Goal: Navigation & Orientation: Find specific page/section

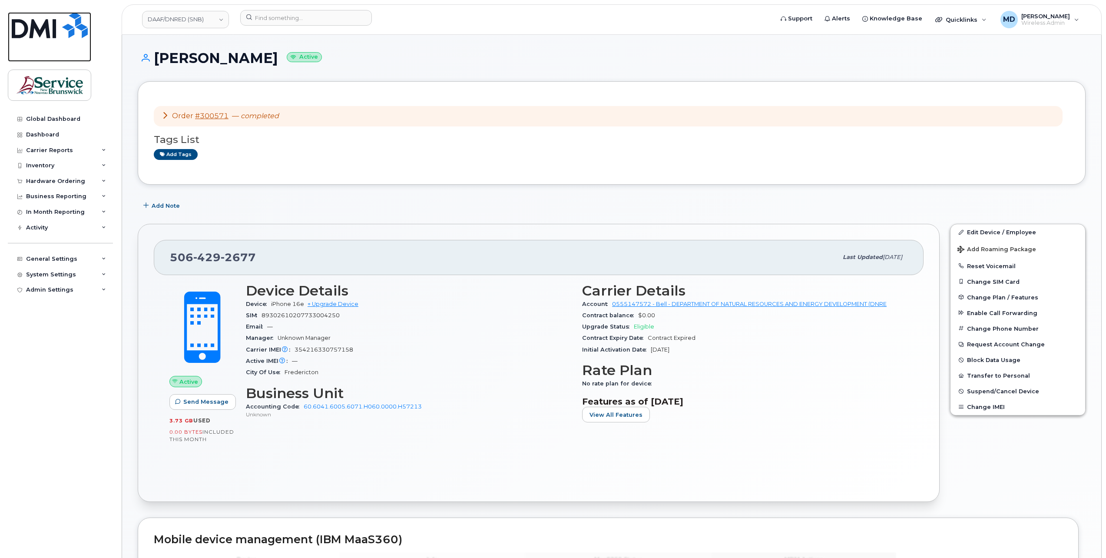
drag, startPoint x: 52, startPoint y: 26, endPoint x: 57, endPoint y: 33, distance: 8.7
click at [52, 26] on img at bounding box center [50, 25] width 76 height 26
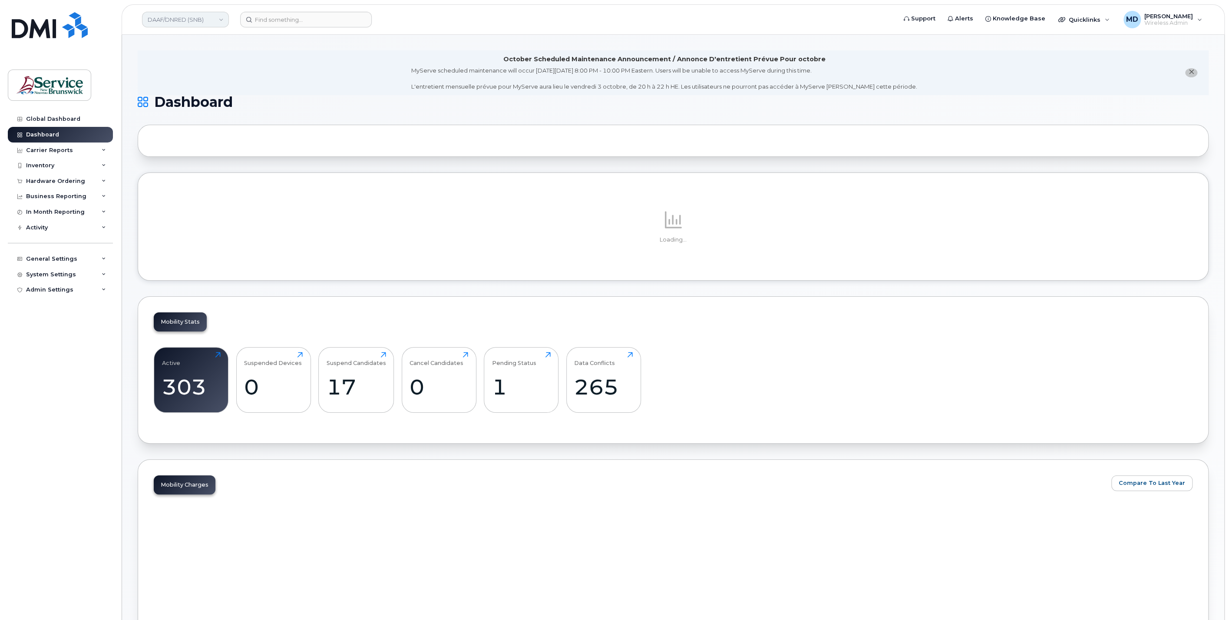
click at [193, 20] on link "DAAF/DNRED (SNB)" at bounding box center [185, 20] width 87 height 16
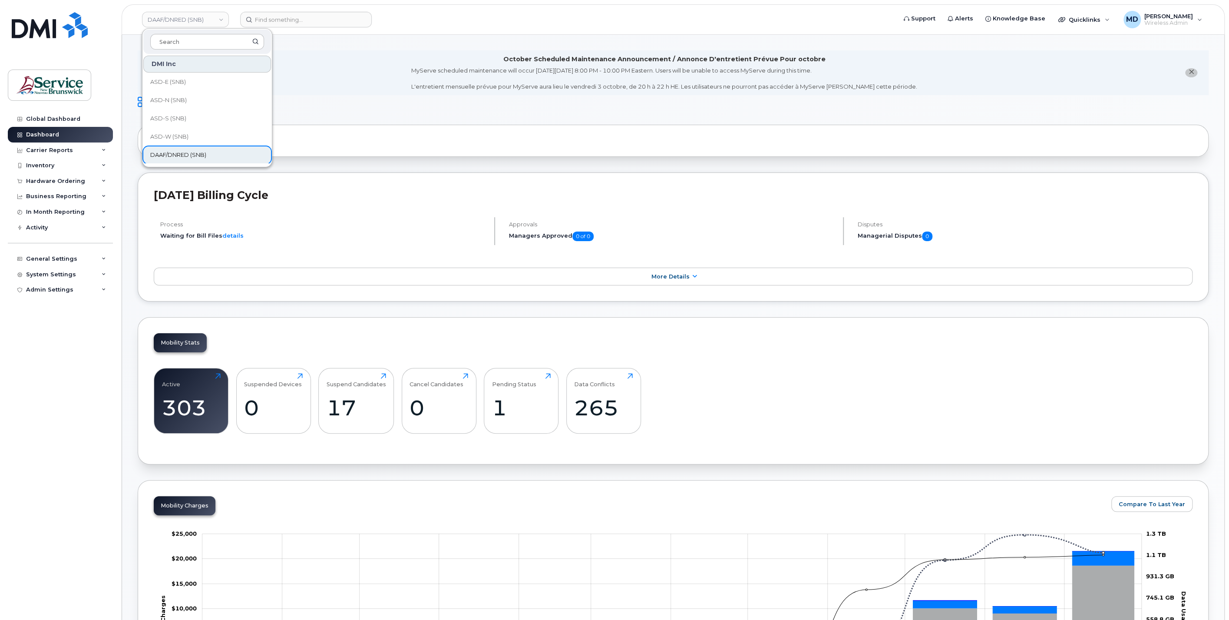
scroll to position [161, 0]
click at [218, 122] on link "ELG (SNB)" at bounding box center [207, 121] width 128 height 17
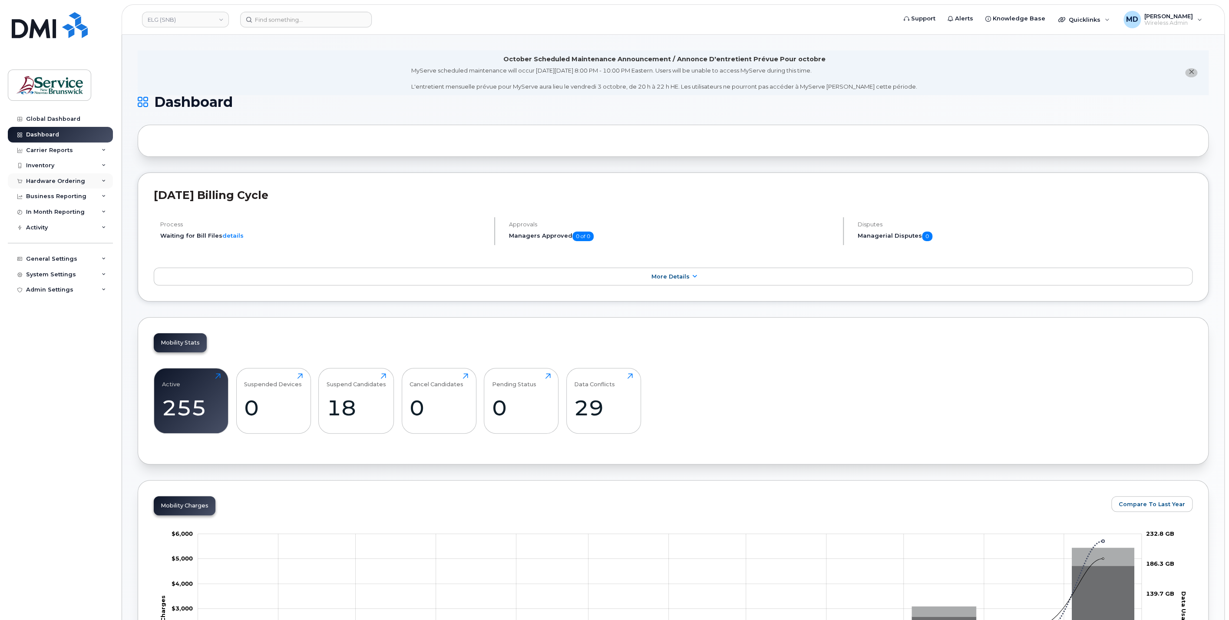
click at [94, 183] on div "Hardware Ordering" at bounding box center [60, 181] width 105 height 16
click at [60, 216] on link "Orders" at bounding box center [68, 213] width 90 height 17
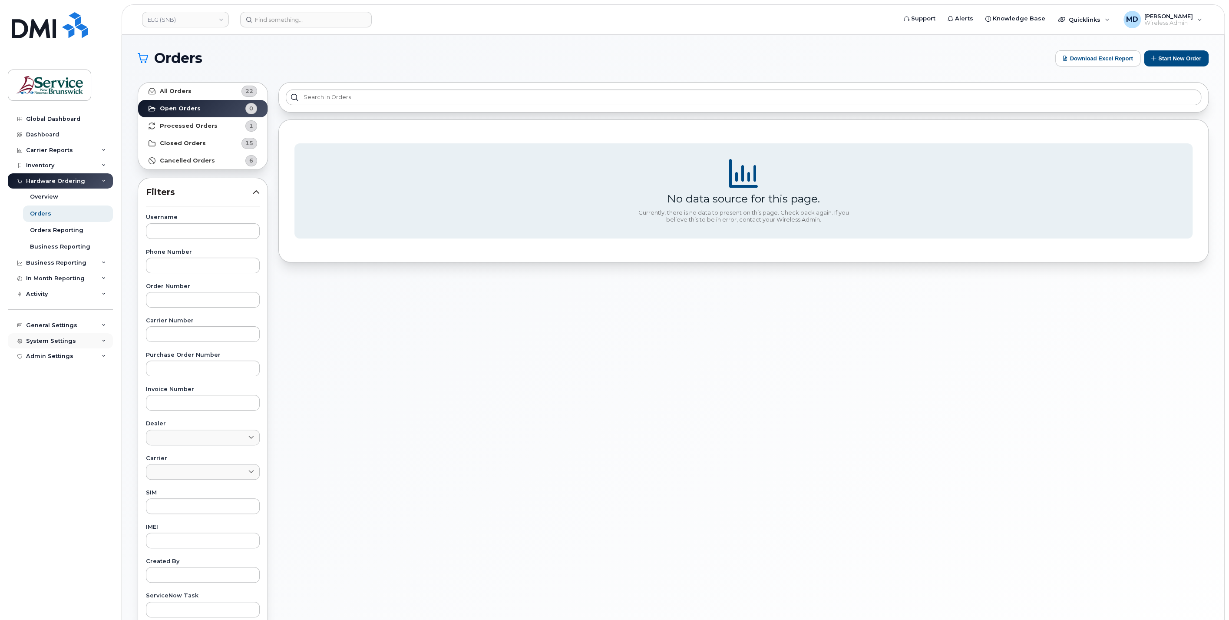
click at [54, 338] on div "System Settings" at bounding box center [51, 340] width 50 height 7
click at [55, 456] on div "Hardware Ordering" at bounding box center [59, 457] width 59 height 8
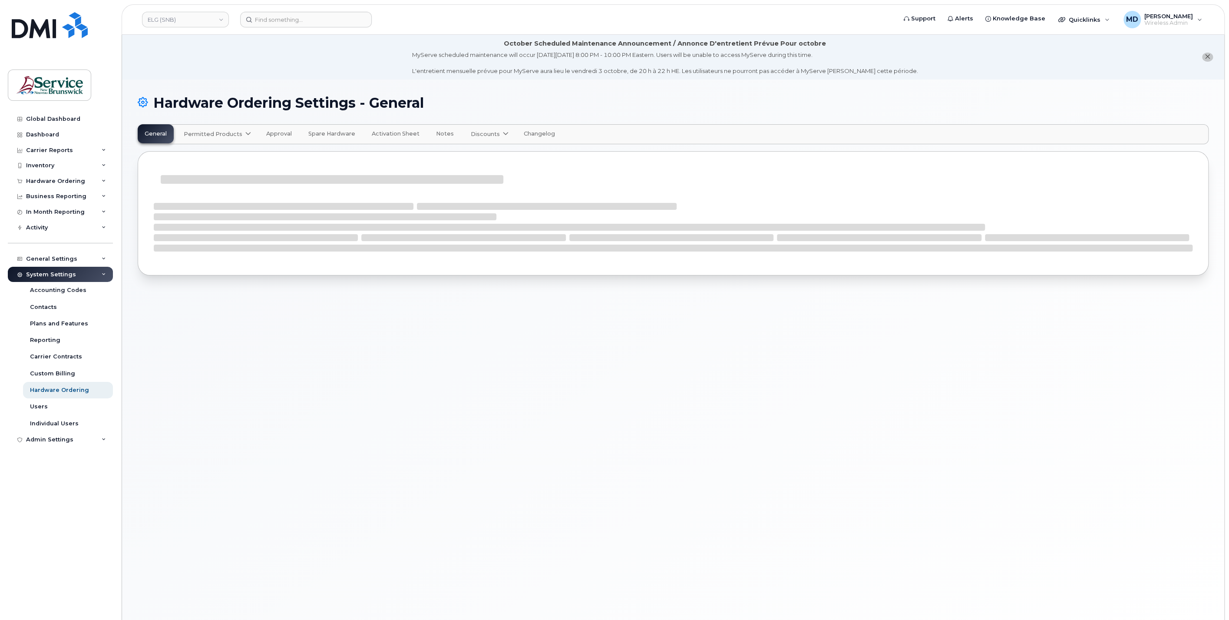
select select "admins"
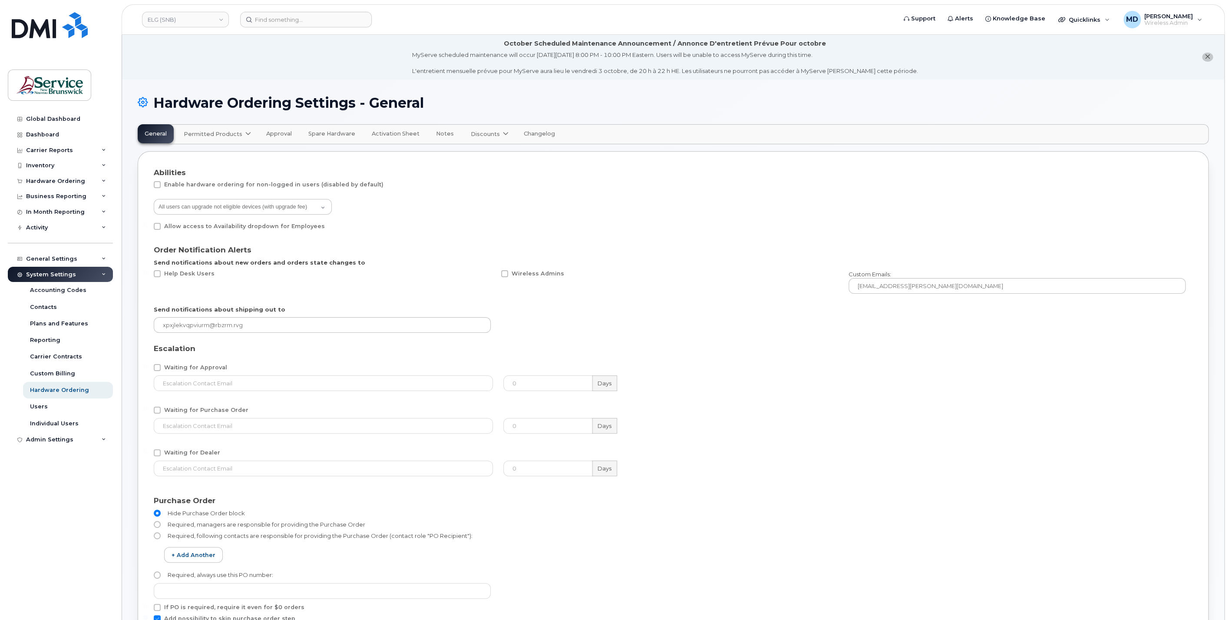
click at [215, 132] on span "Permitted Products" at bounding box center [213, 134] width 59 height 8
click at [189, 157] on span "Bell" at bounding box center [191, 155] width 11 height 9
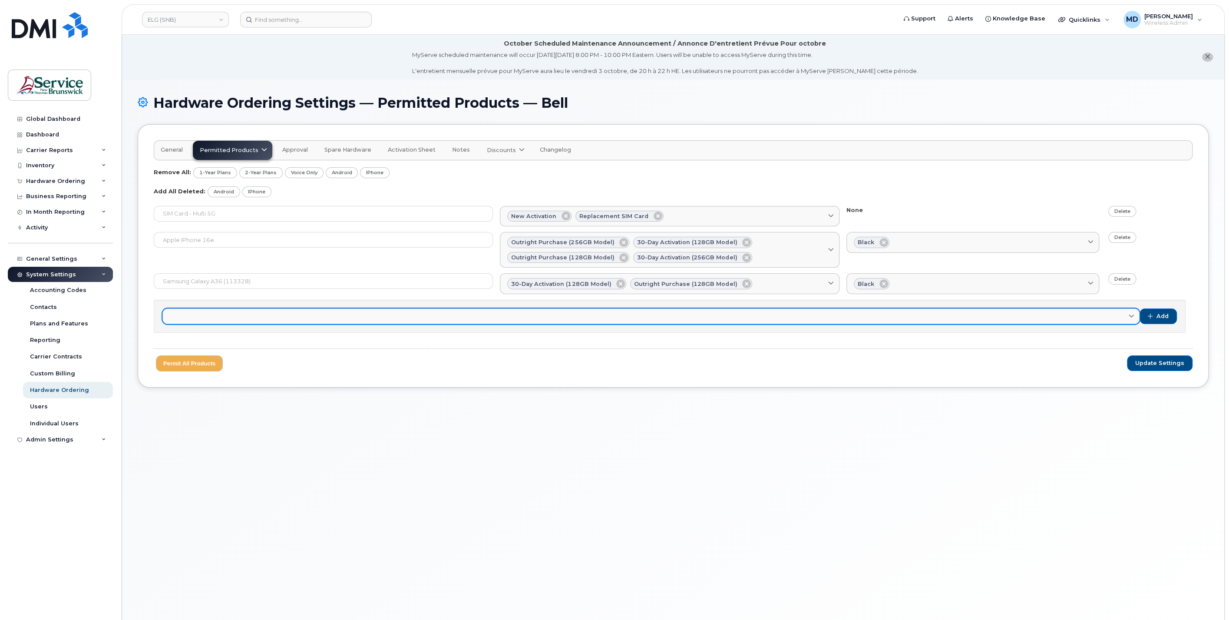
click at [264, 315] on link at bounding box center [650, 316] width 977 height 16
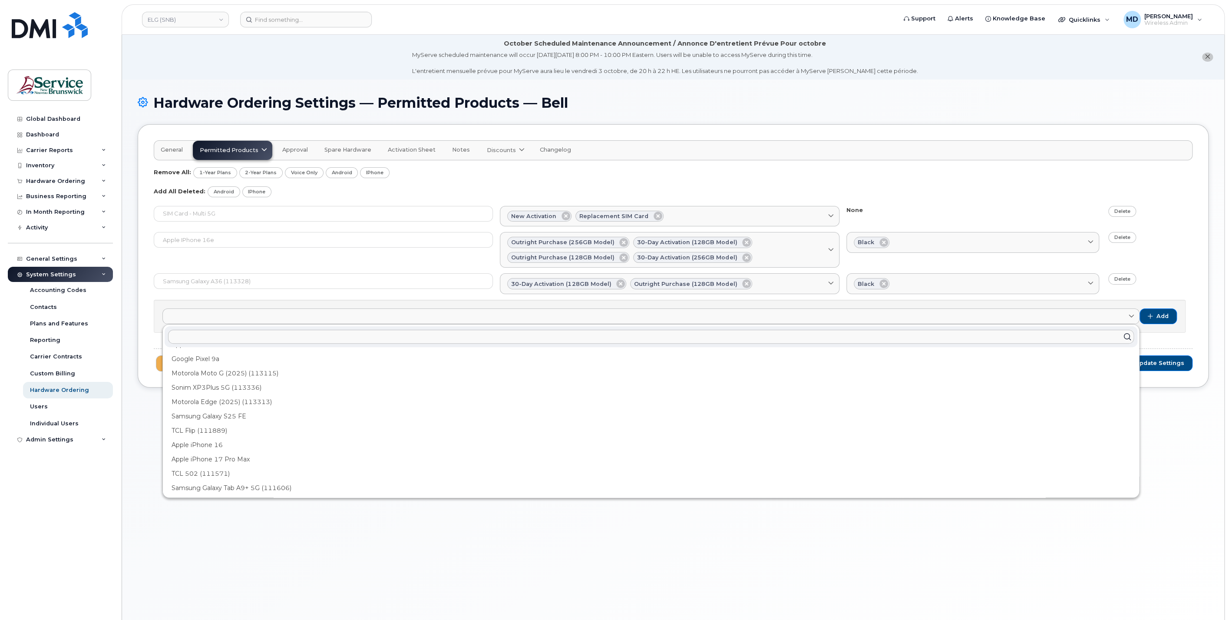
scroll to position [48, 0]
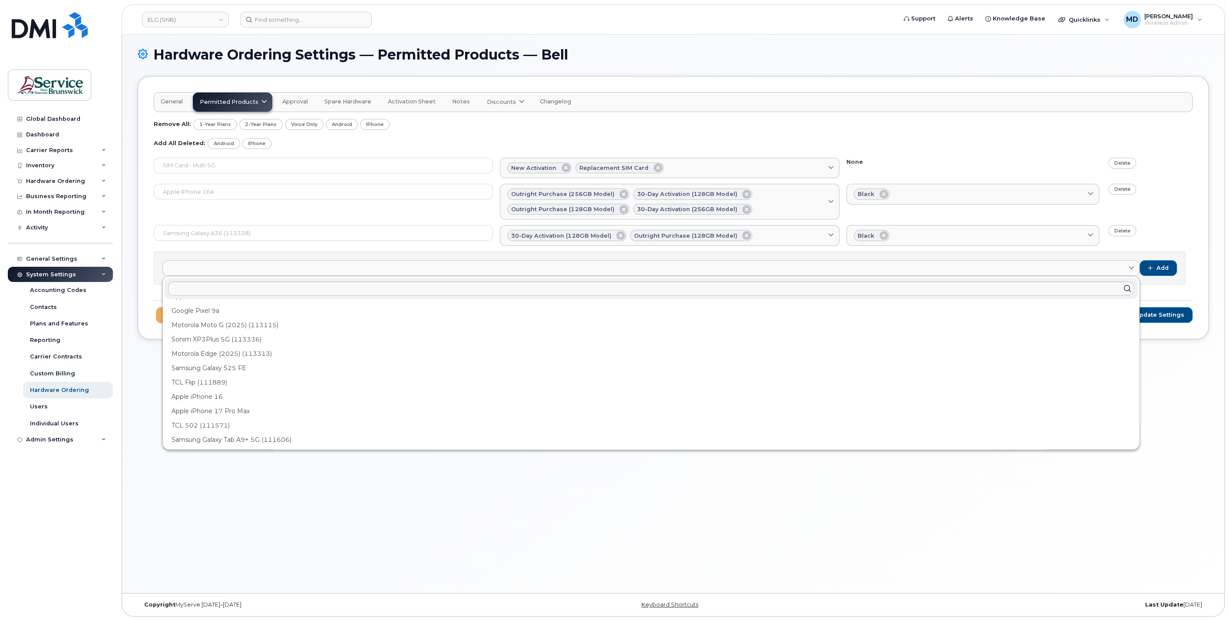
click at [274, 472] on div "Hardware Ordering Settings — Permitted Products — Bell General Permitted Produc…" at bounding box center [673, 312] width 1102 height 562
click at [187, 22] on link "ELG (SNB)" at bounding box center [185, 20] width 87 height 16
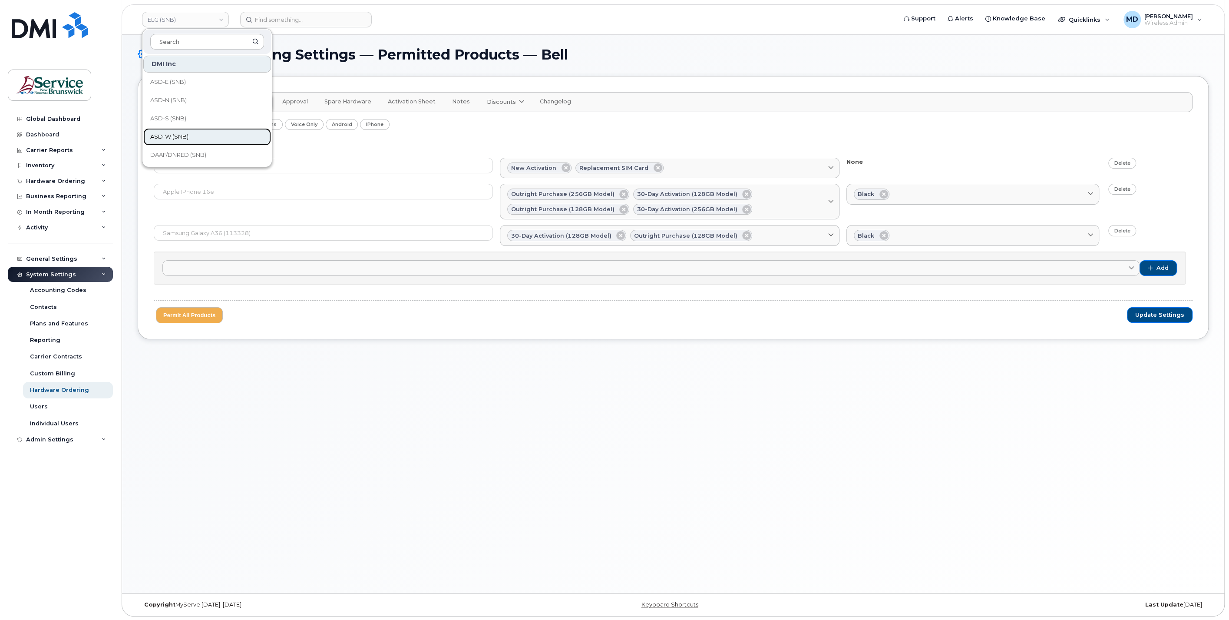
click at [180, 134] on span "ASD-W (SNB)" at bounding box center [169, 136] width 38 height 9
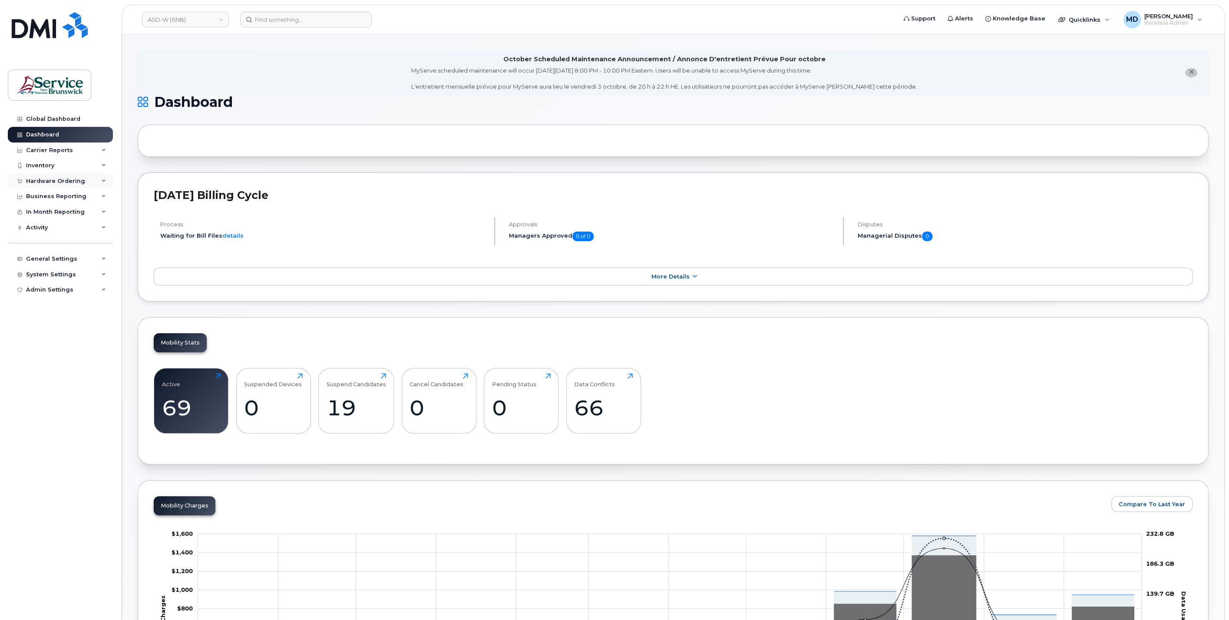
click at [76, 182] on div "Hardware Ordering" at bounding box center [55, 181] width 59 height 7
click at [68, 342] on div "System Settings" at bounding box center [51, 340] width 50 height 7
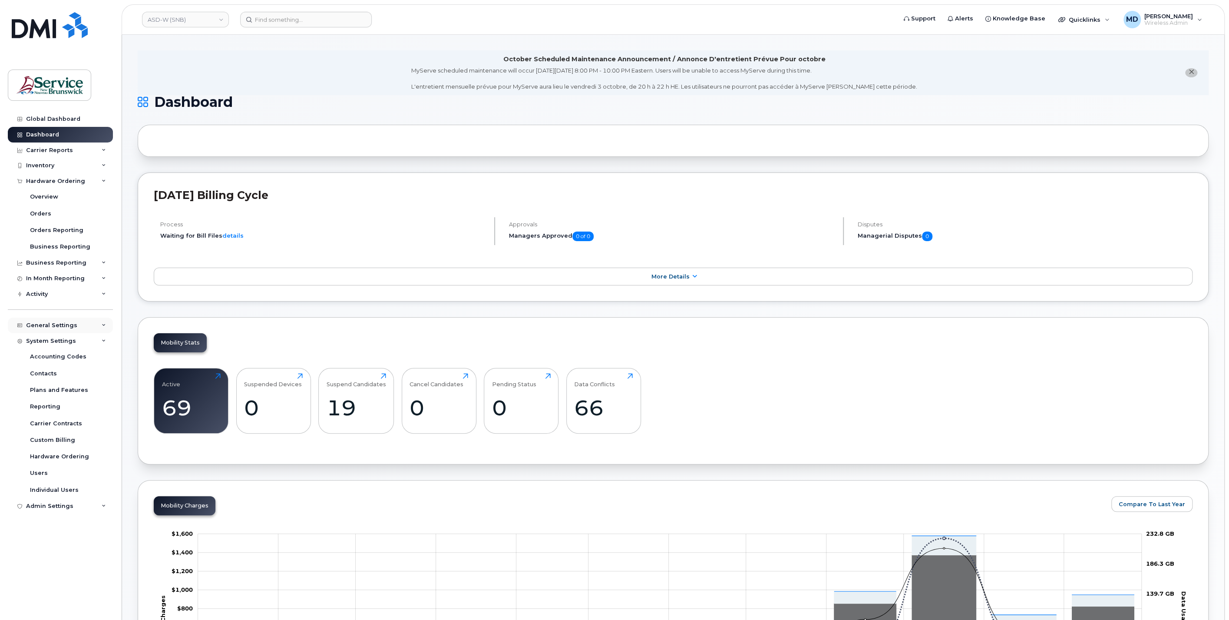
click at [50, 326] on div "General Settings" at bounding box center [51, 325] width 51 height 7
click at [47, 394] on div "Locations" at bounding box center [44, 391] width 29 height 8
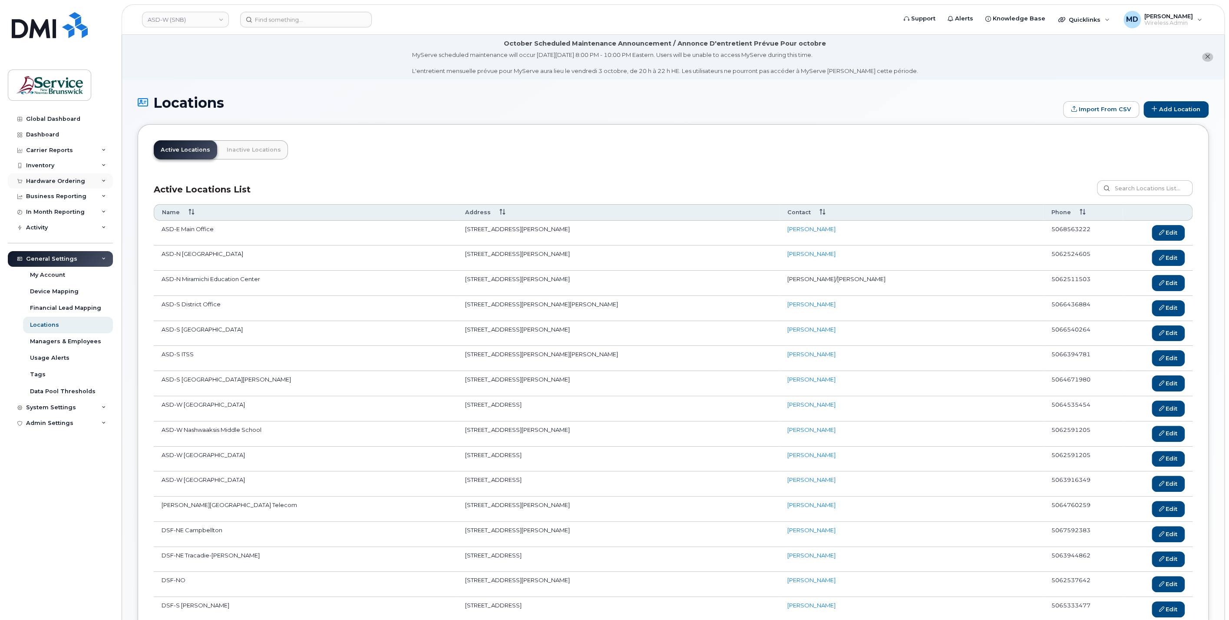
click at [63, 176] on div "Hardware Ordering" at bounding box center [60, 181] width 105 height 16
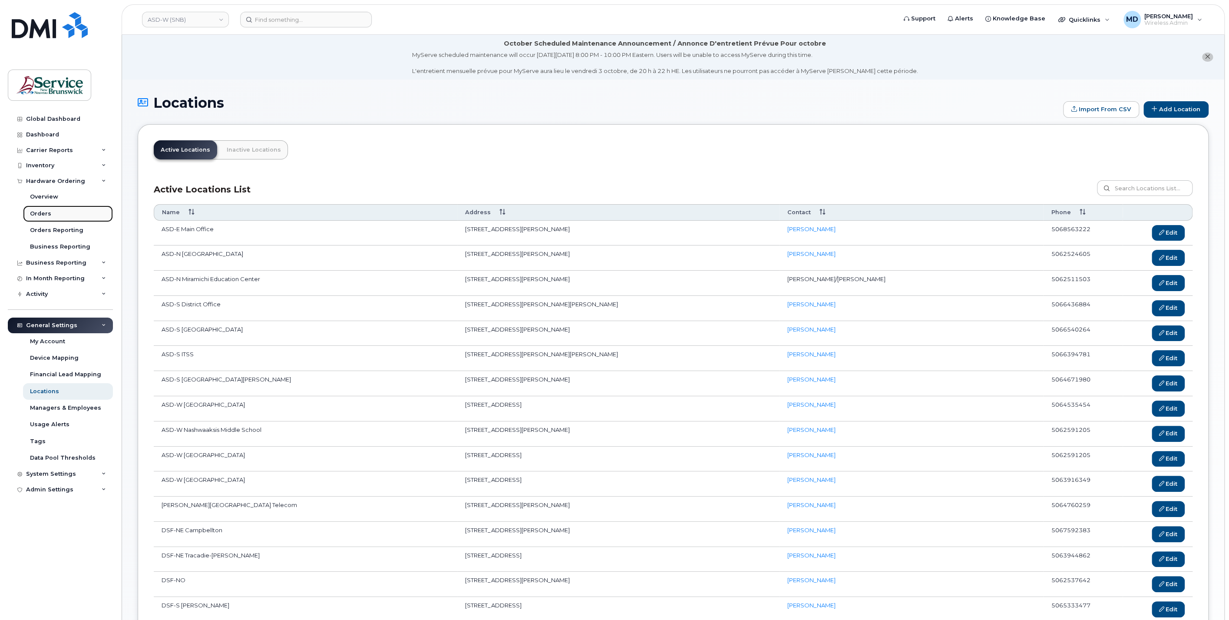
click at [47, 210] on div "Orders" at bounding box center [40, 214] width 21 height 8
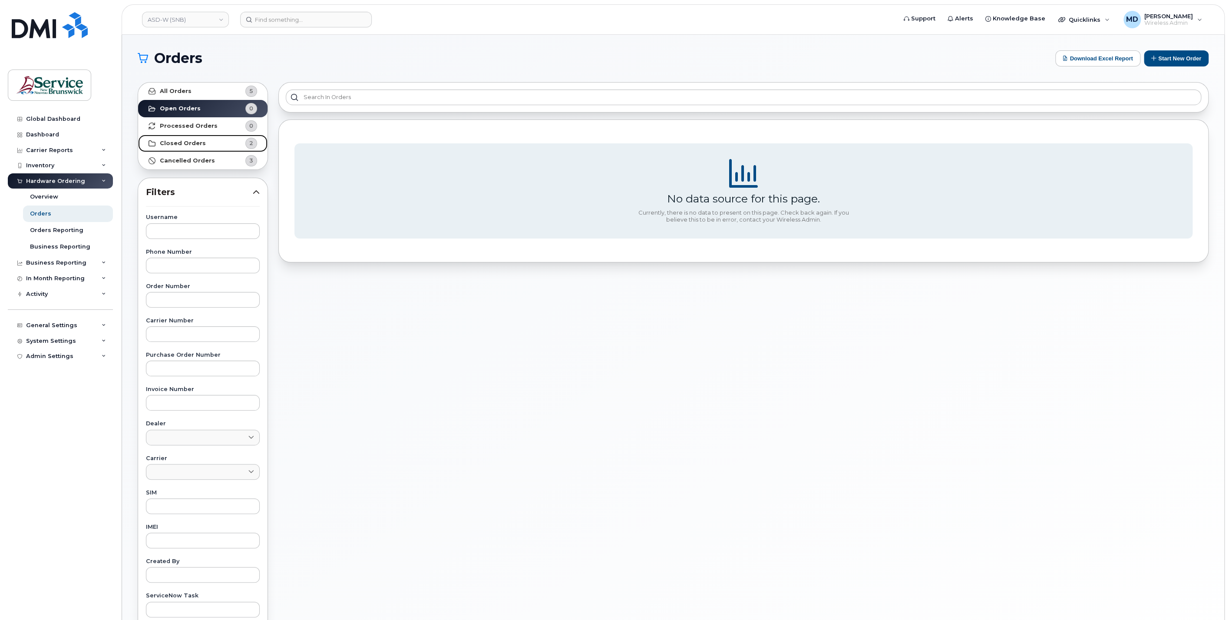
click at [189, 141] on strong "Closed Orders" at bounding box center [183, 143] width 46 height 7
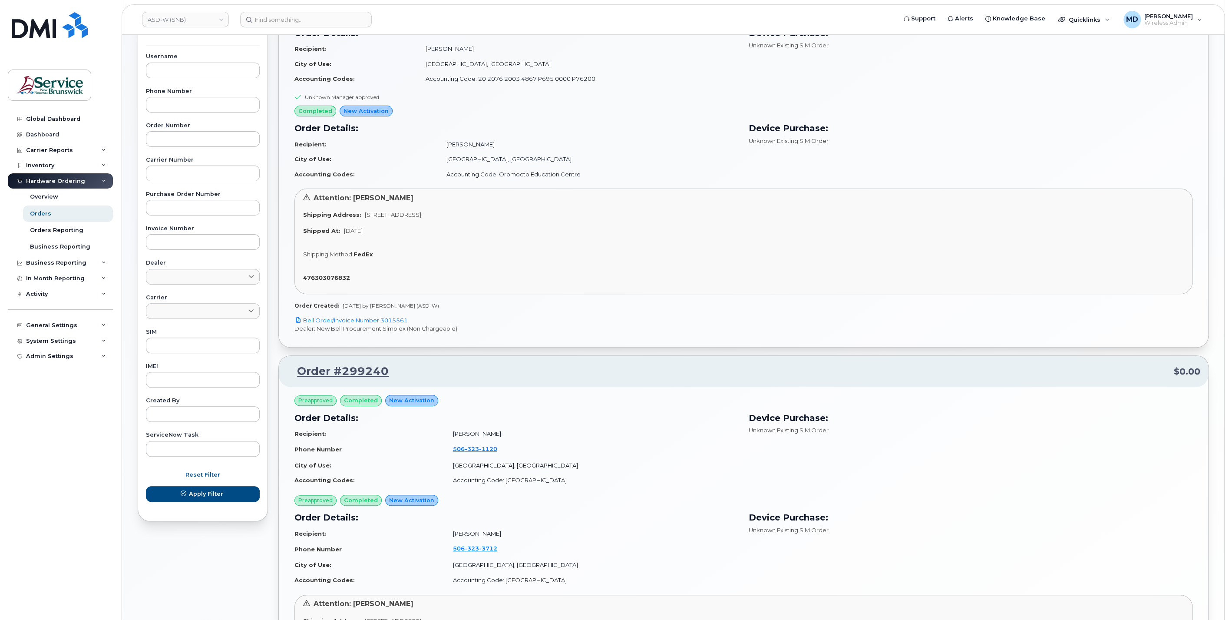
scroll to position [321, 0]
